Goal: Check status

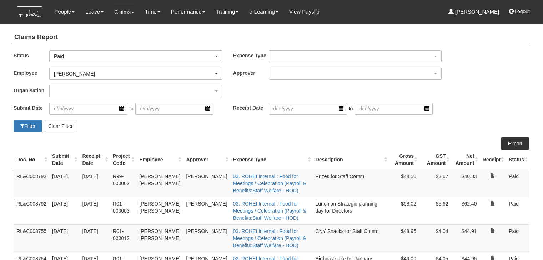
select select "Paid"
select select "924f1b2e-1f52-4a5a-a524-af1f71412b99"
select select "50"
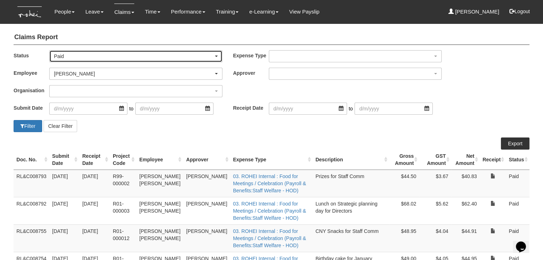
click at [81, 54] on div "Paid" at bounding box center [134, 56] width 160 height 7
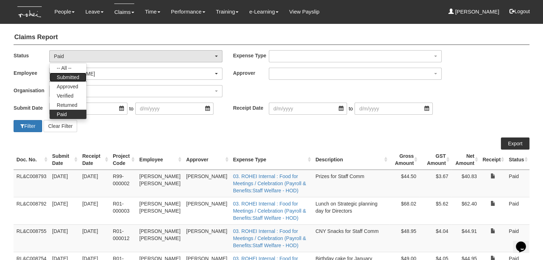
click at [79, 77] on span "Submitted" at bounding box center [68, 77] width 22 height 7
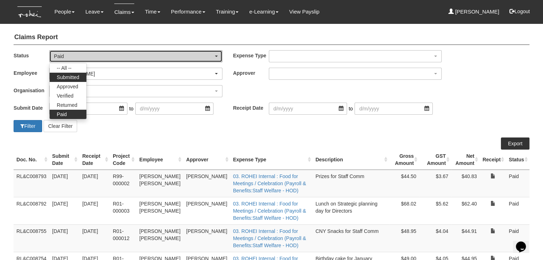
select select "Submitted"
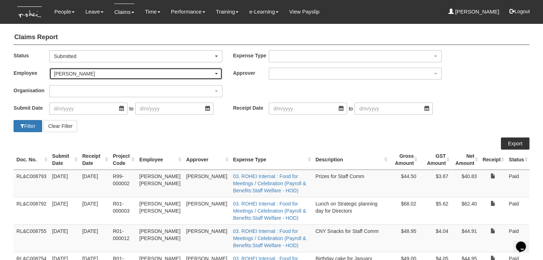
click at [83, 72] on div "[PERSON_NAME]" at bounding box center [134, 73] width 160 height 7
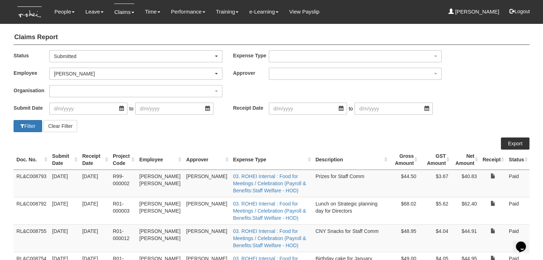
scroll to position [154, 0]
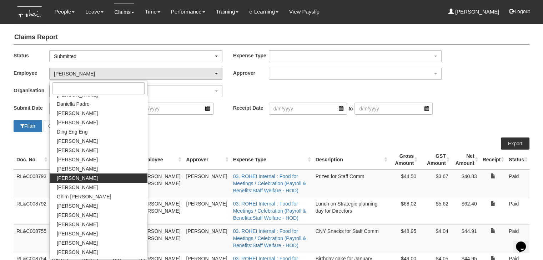
click at [241, 90] on div "Organisation ROHEI Learning & Consulting" at bounding box center [271, 93] width 526 height 17
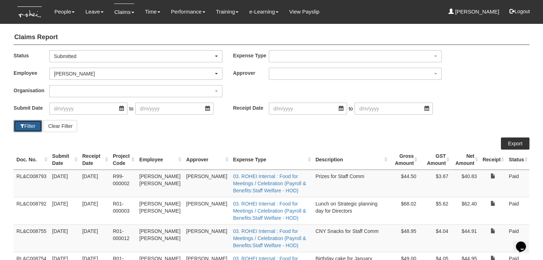
click at [19, 127] on button "Filter" at bounding box center [28, 126] width 29 height 12
select select "50"
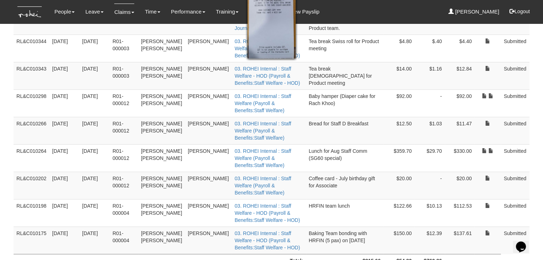
scroll to position [127, 0]
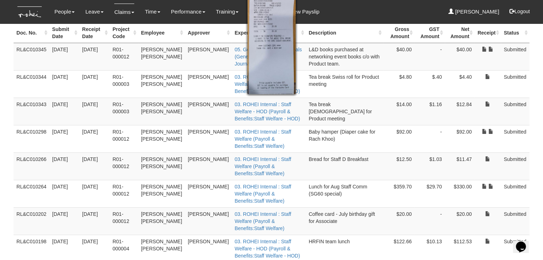
click at [397, 180] on td "$359.70" at bounding box center [398, 193] width 31 height 27
